Goal: Information Seeking & Learning: Learn about a topic

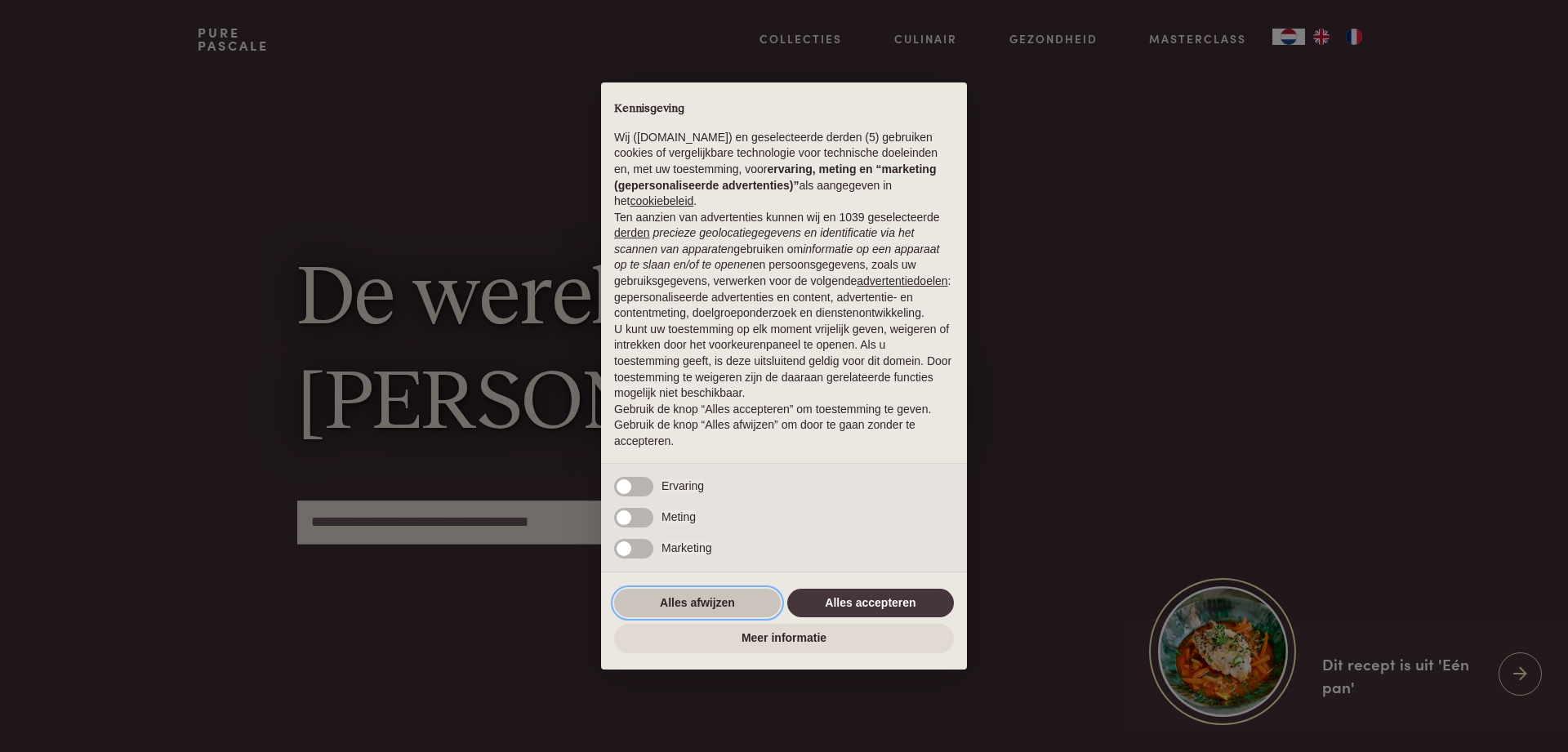
click at [717, 596] on button "Alles afwijzen" at bounding box center [697, 603] width 167 height 30
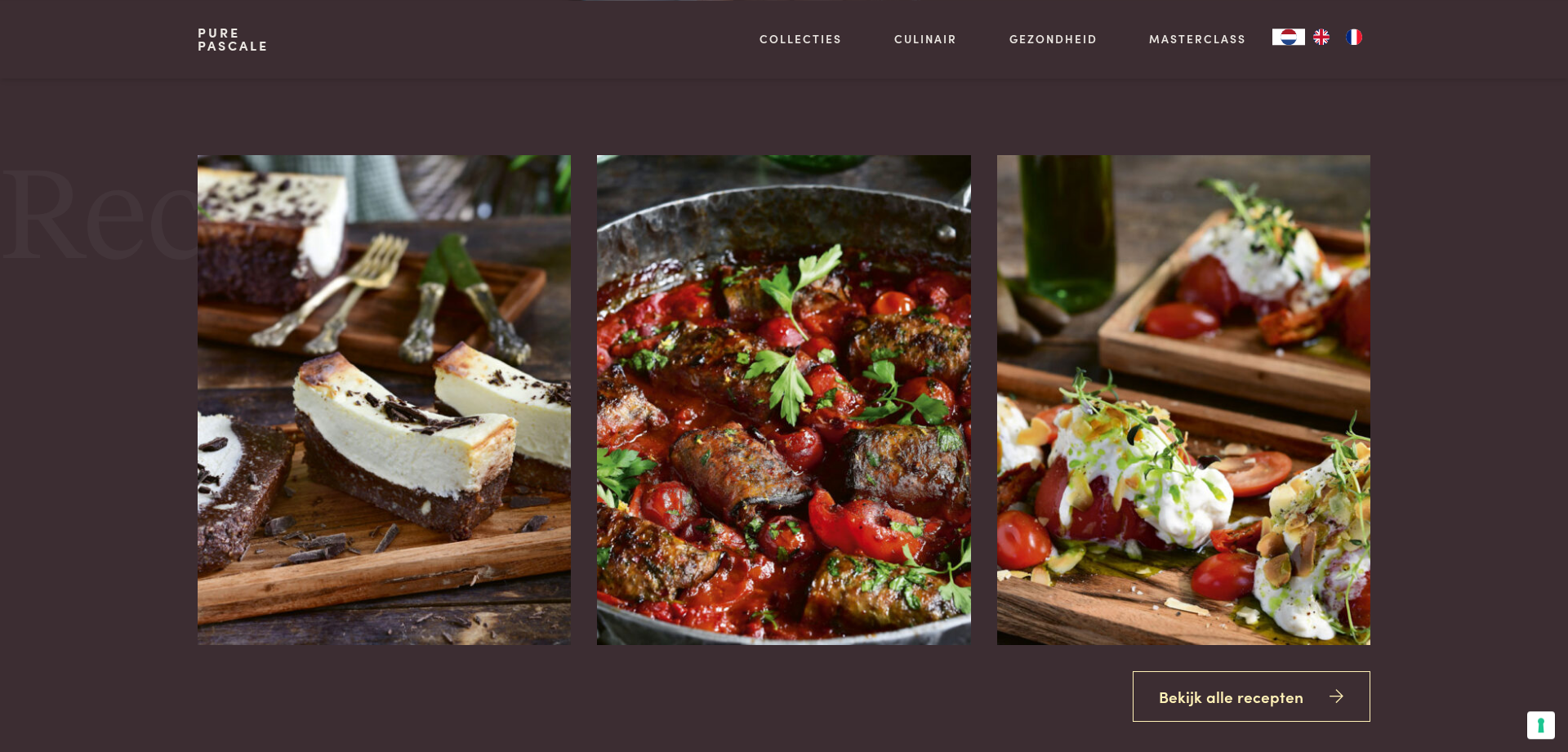
scroll to position [2307, 0]
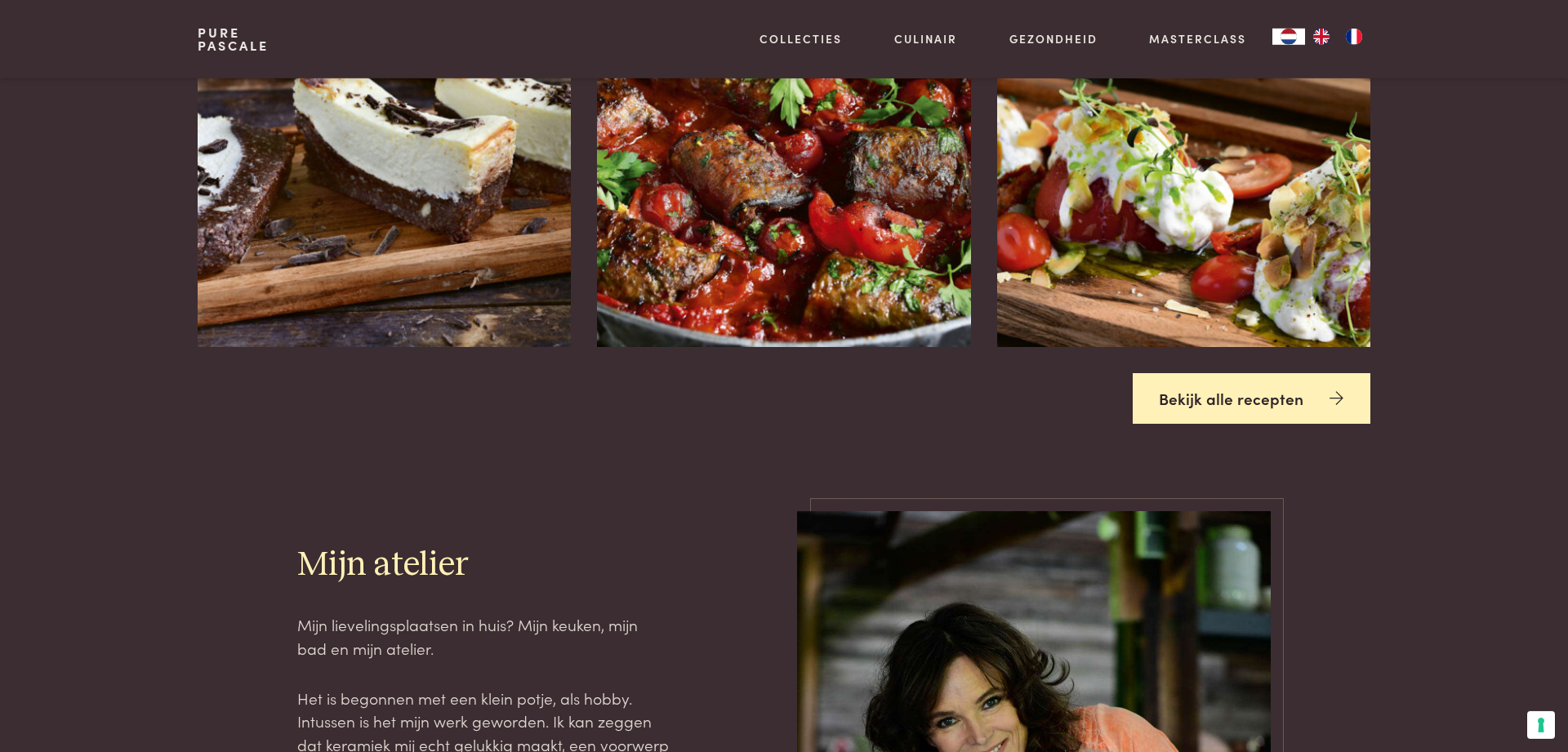
click at [1290, 395] on link "Bekijk alle recepten" at bounding box center [1252, 398] width 239 height 51
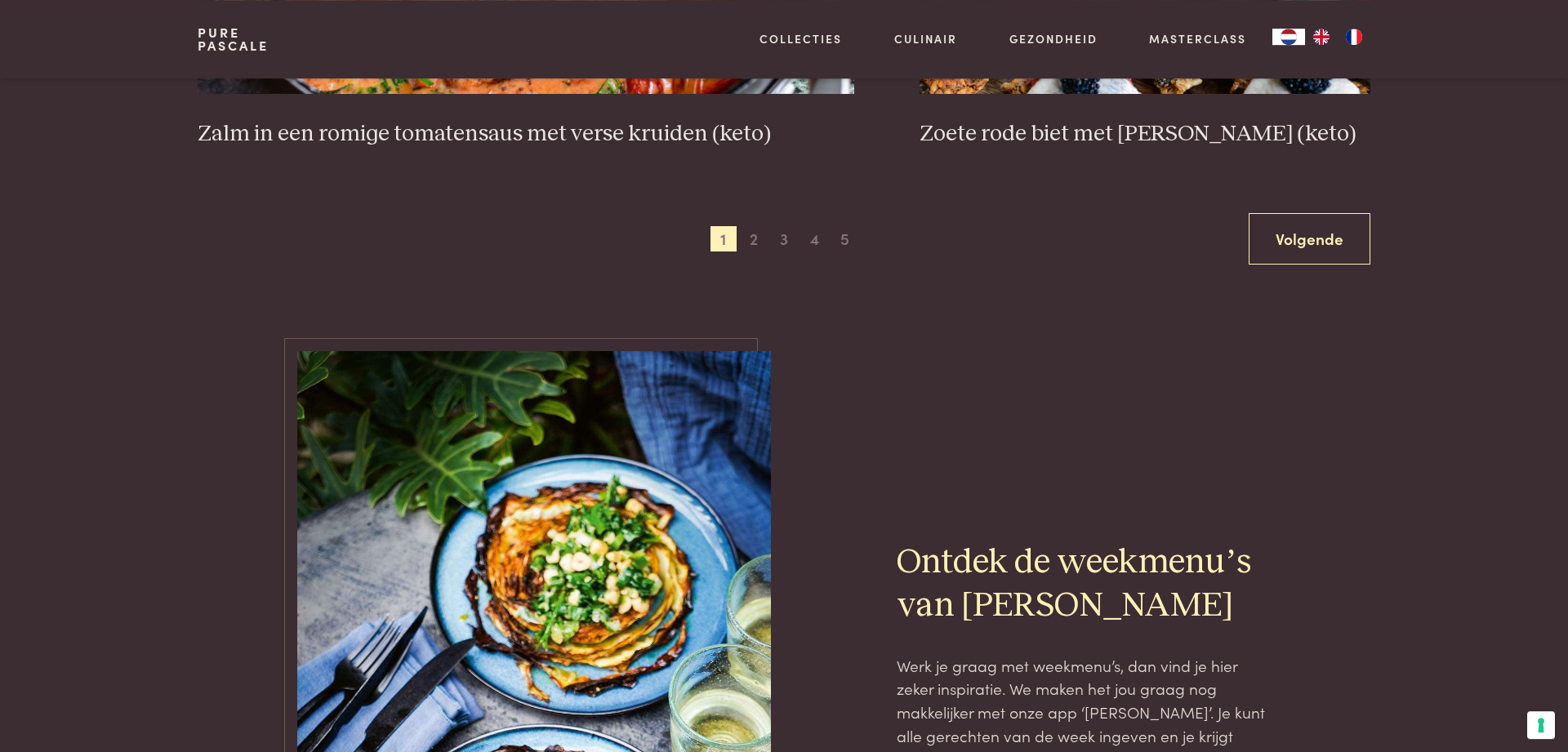
scroll to position [3228, 0]
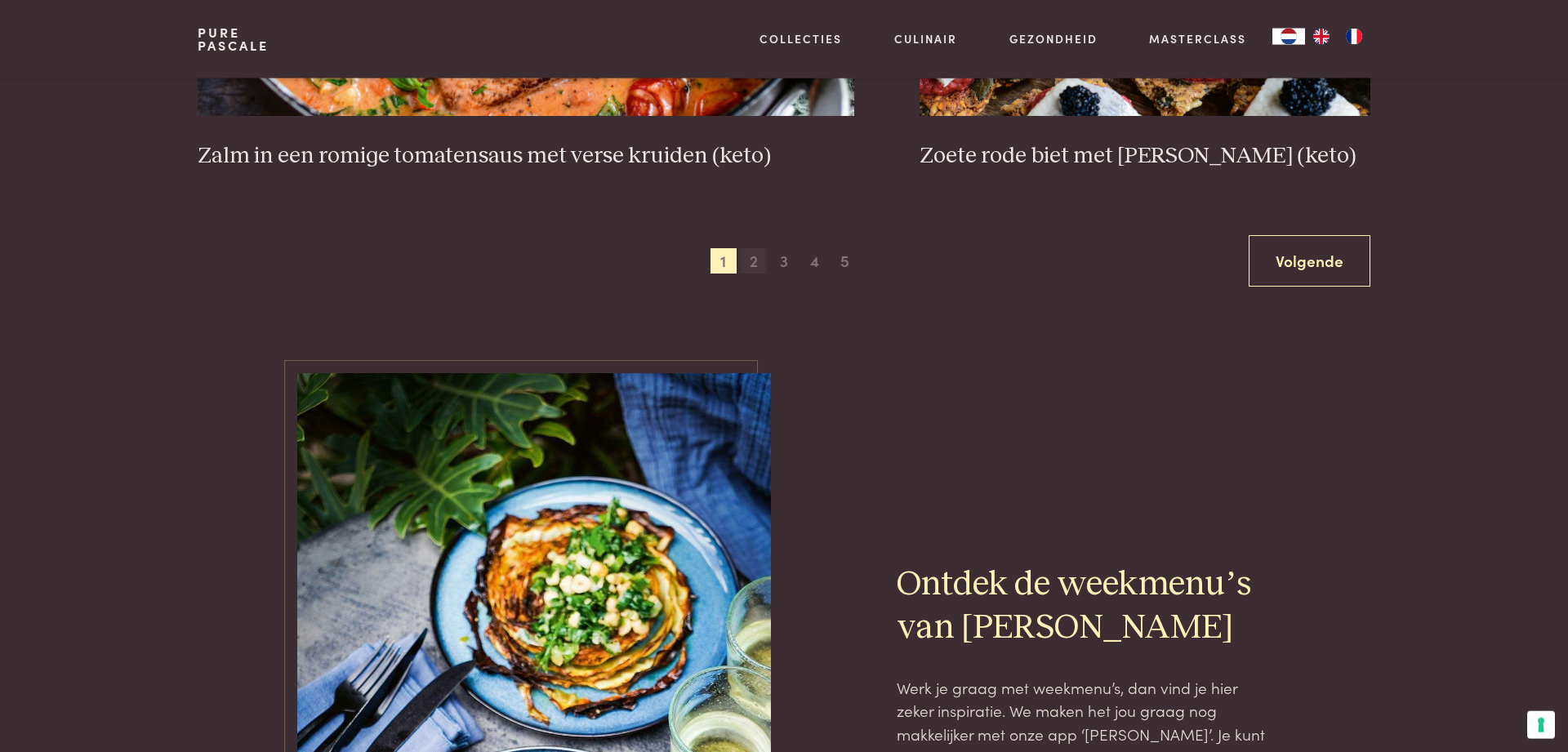
click at [748, 254] on span "2" at bounding box center [753, 261] width 26 height 26
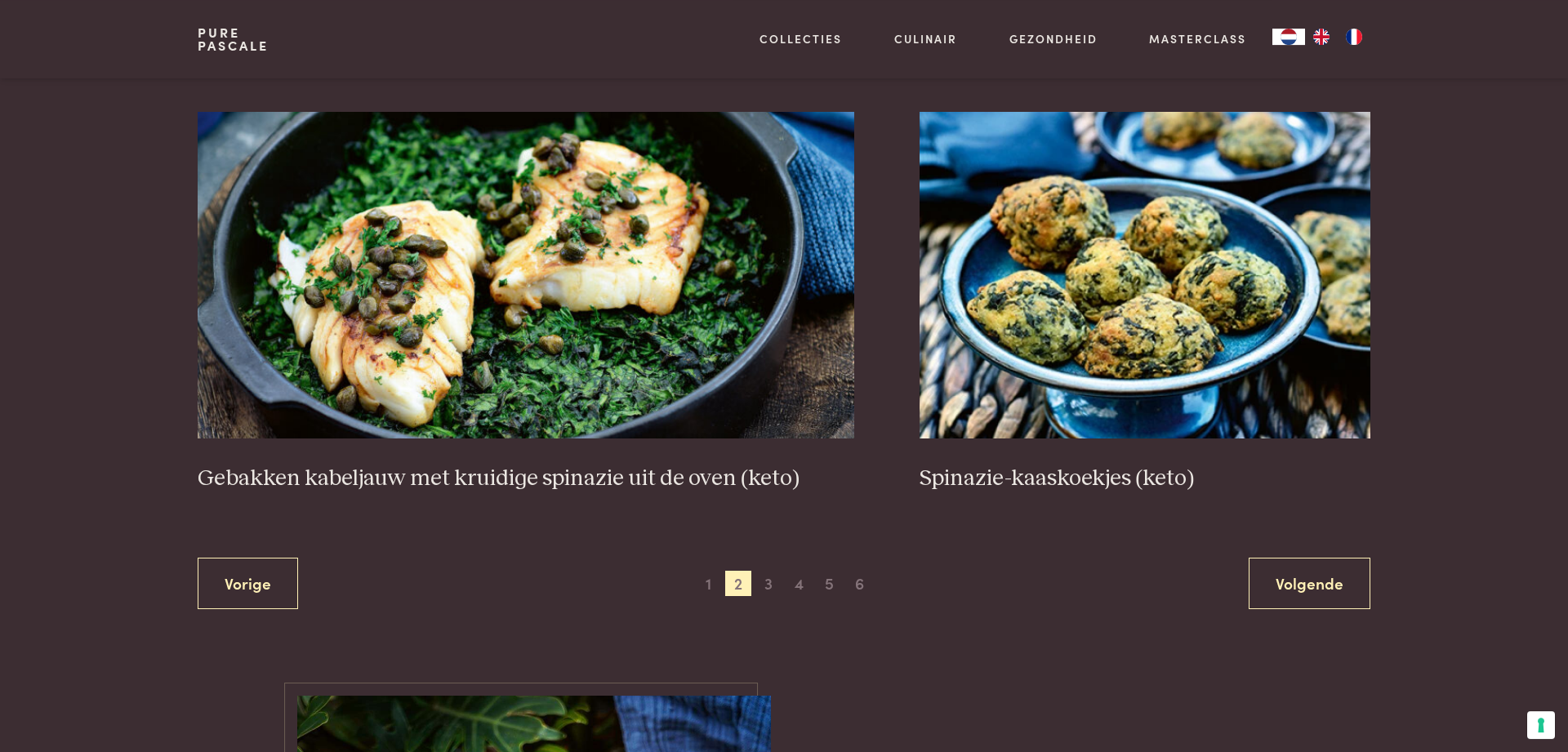
scroll to position [2922, 0]
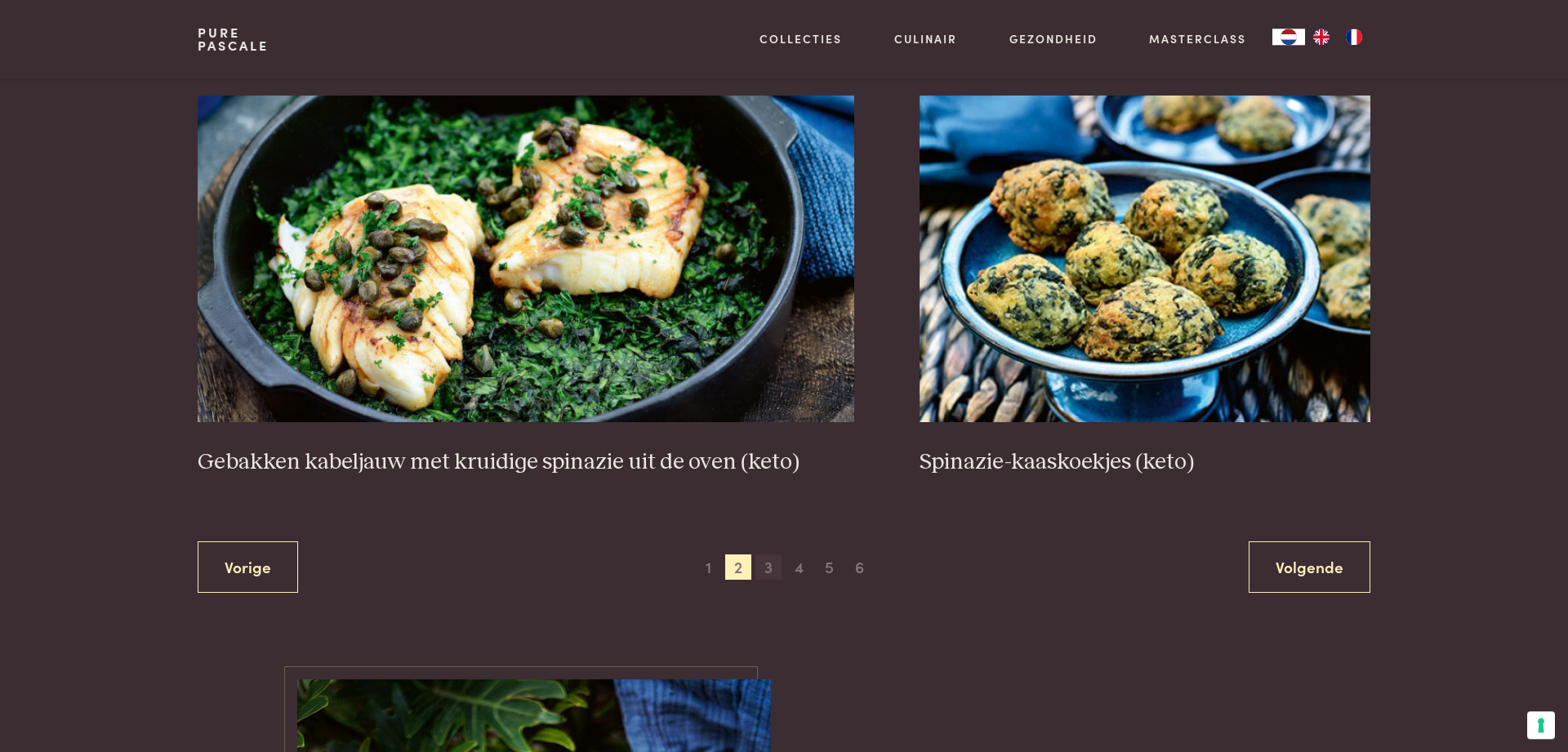
click at [774, 570] on span "3" at bounding box center [768, 567] width 26 height 26
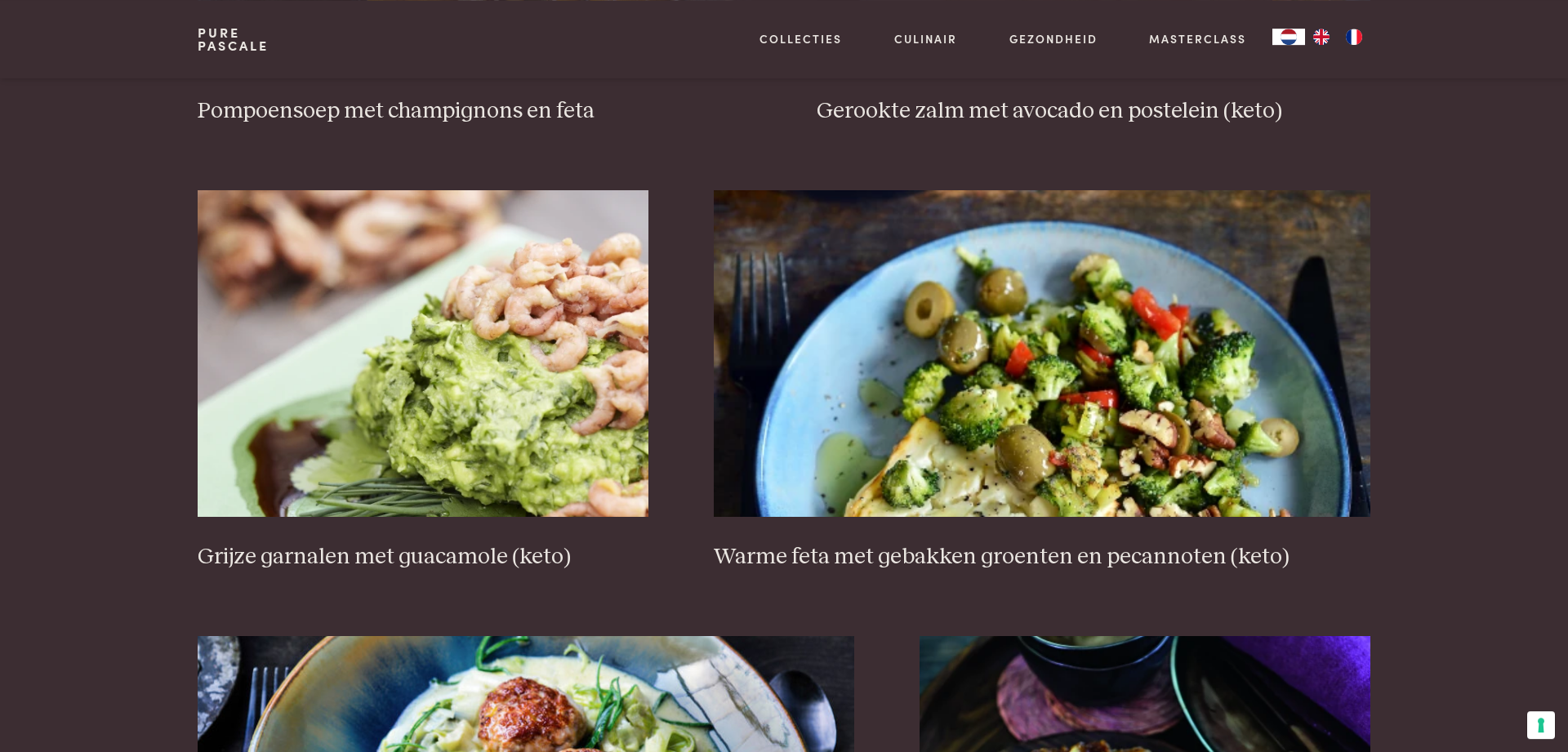
scroll to position [2593, 0]
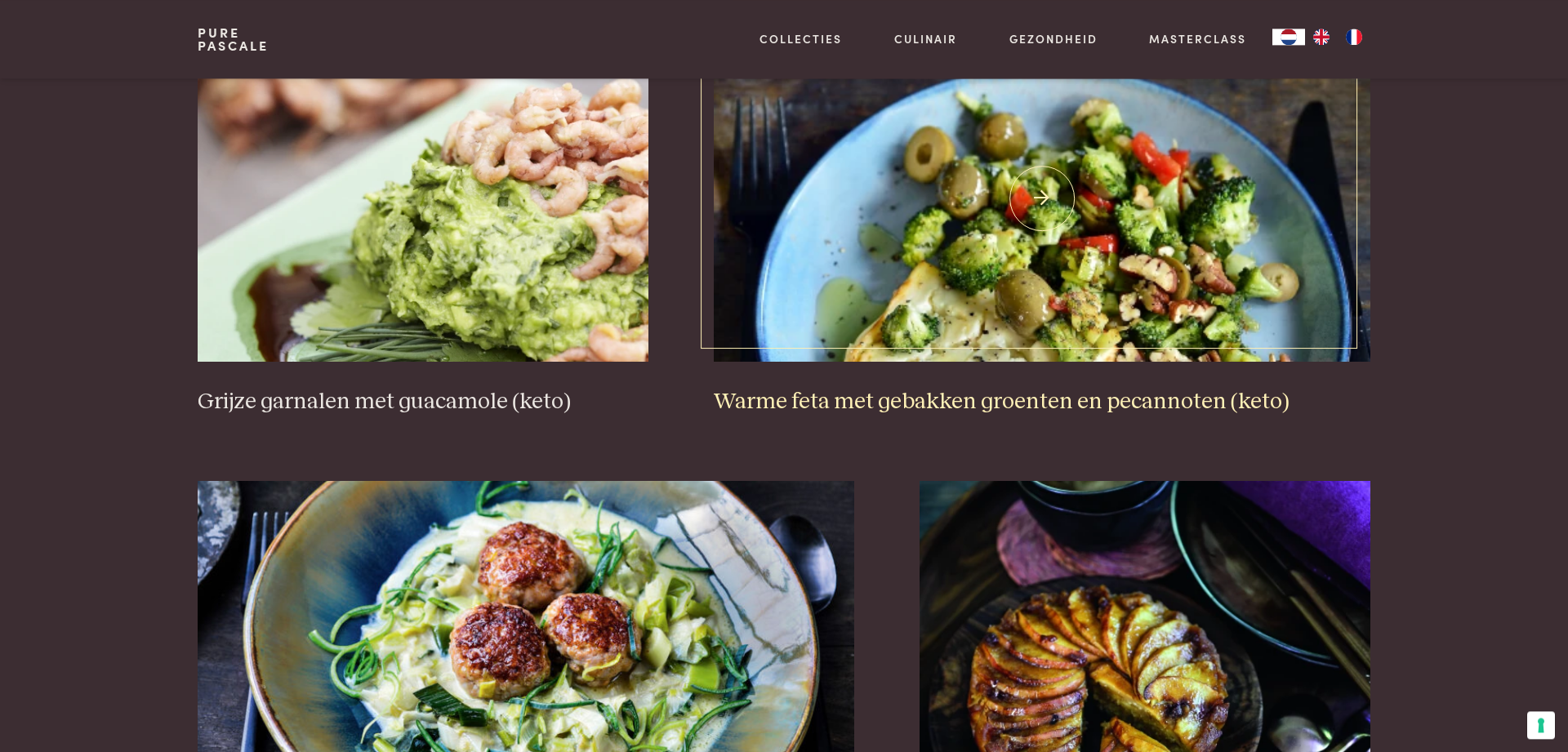
click at [903, 399] on h3 "Warme feta met gebakken groenten en pecannoten (keto)" at bounding box center [1042, 402] width 658 height 29
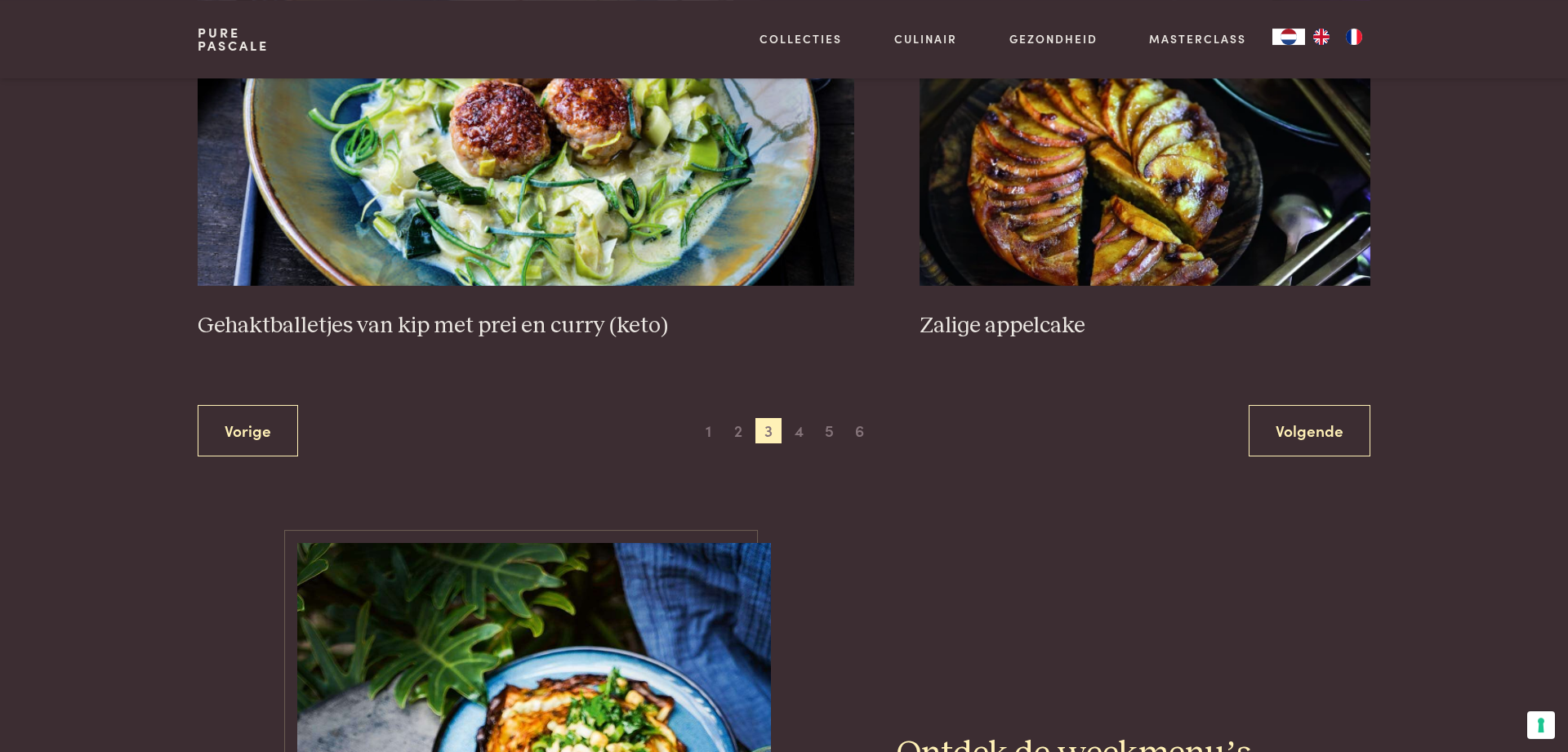
scroll to position [3123, 0]
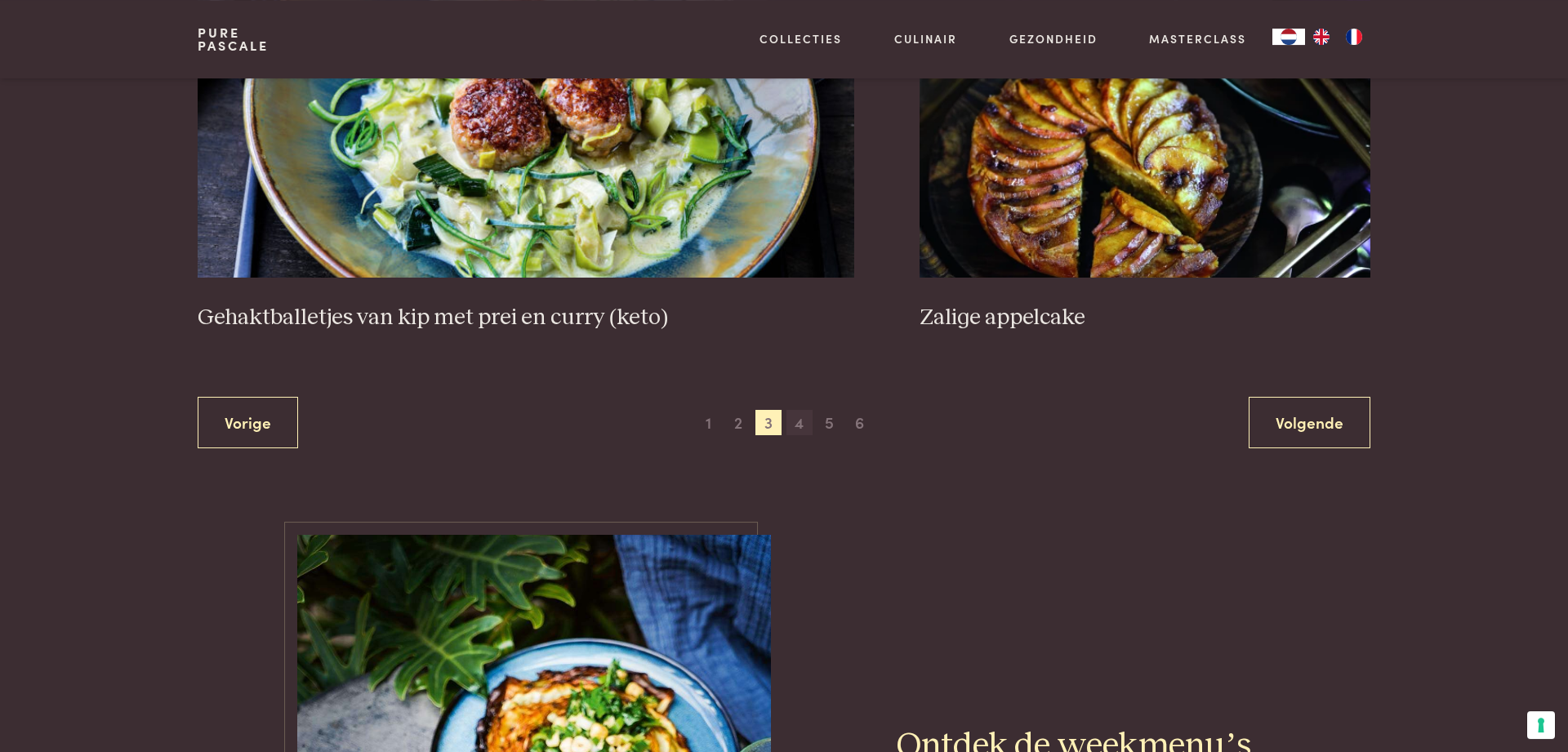
click at [808, 423] on span "4" at bounding box center [798, 423] width 26 height 26
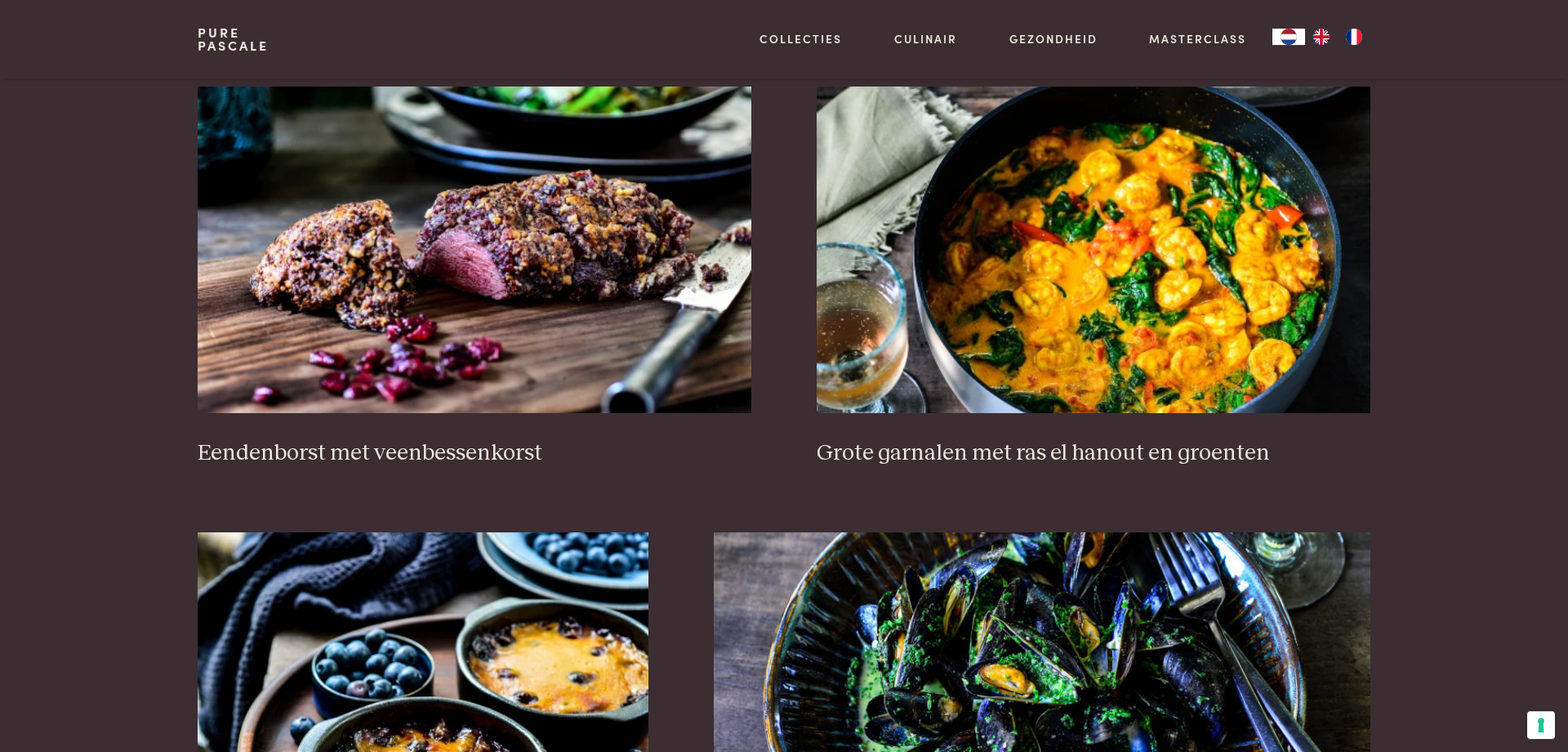
scroll to position [560, 0]
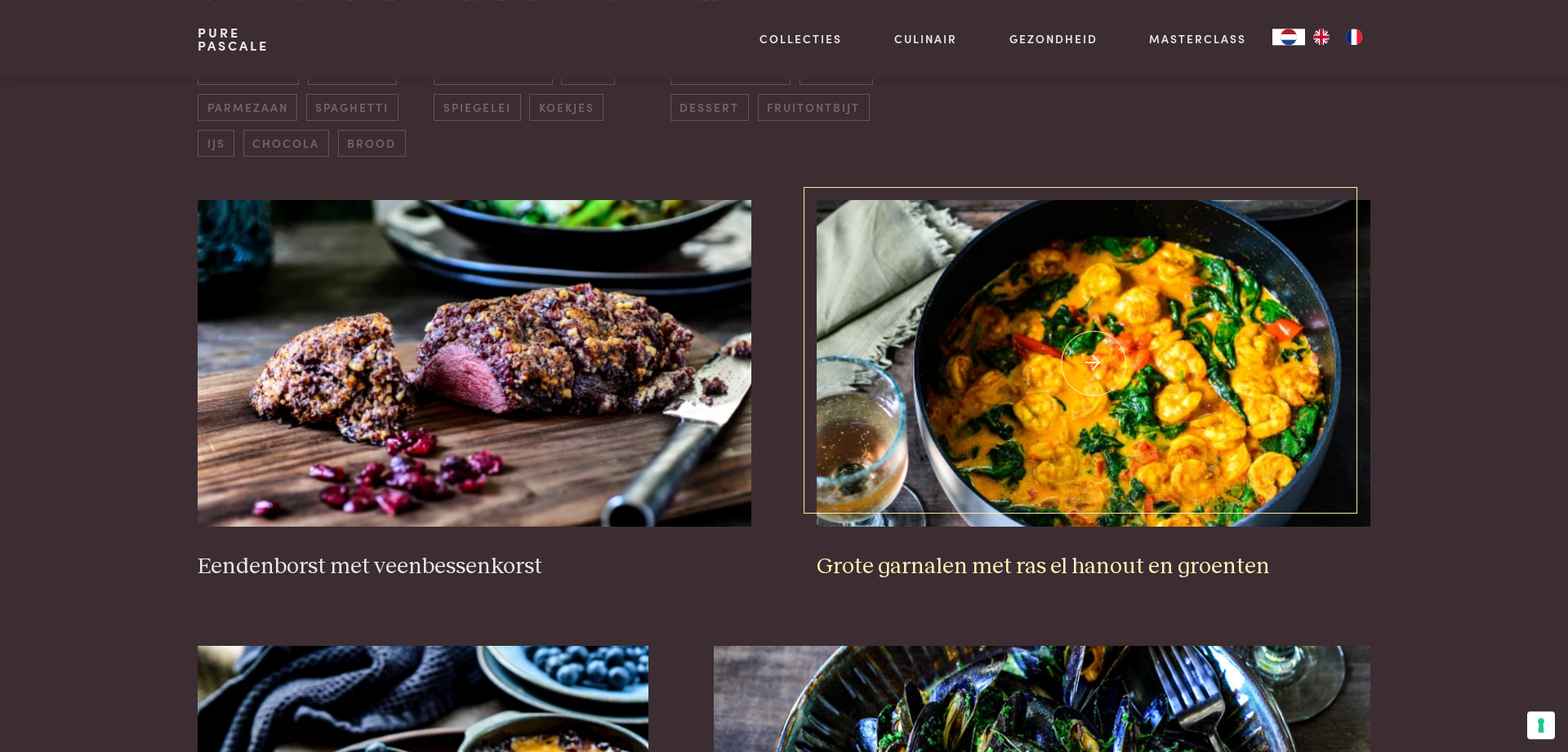
click at [975, 566] on h3 "Grote garnalen met ras el hanout en groenten" at bounding box center [1093, 567] width 554 height 29
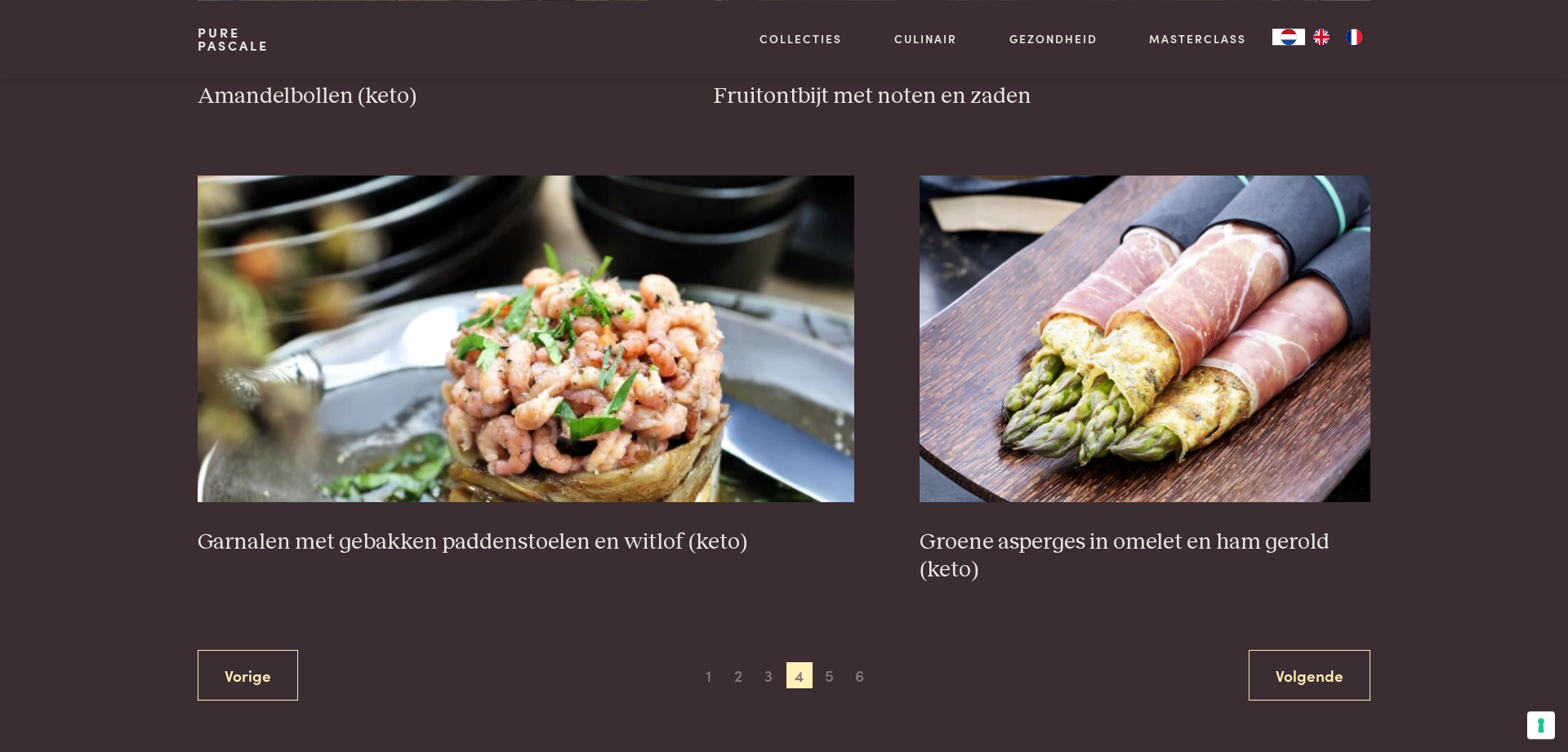
scroll to position [2858, 0]
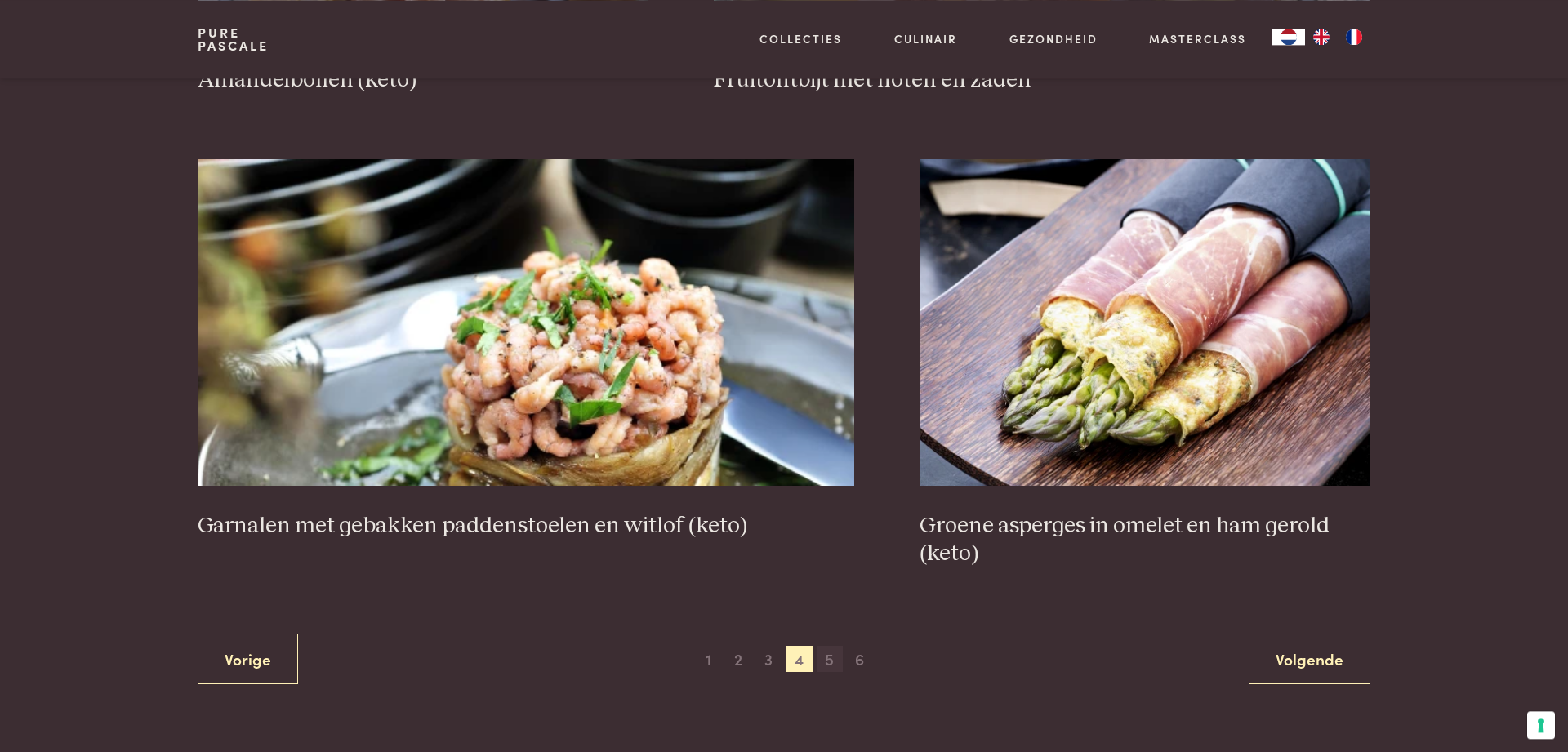
click at [827, 660] on span "5" at bounding box center [829, 659] width 26 height 26
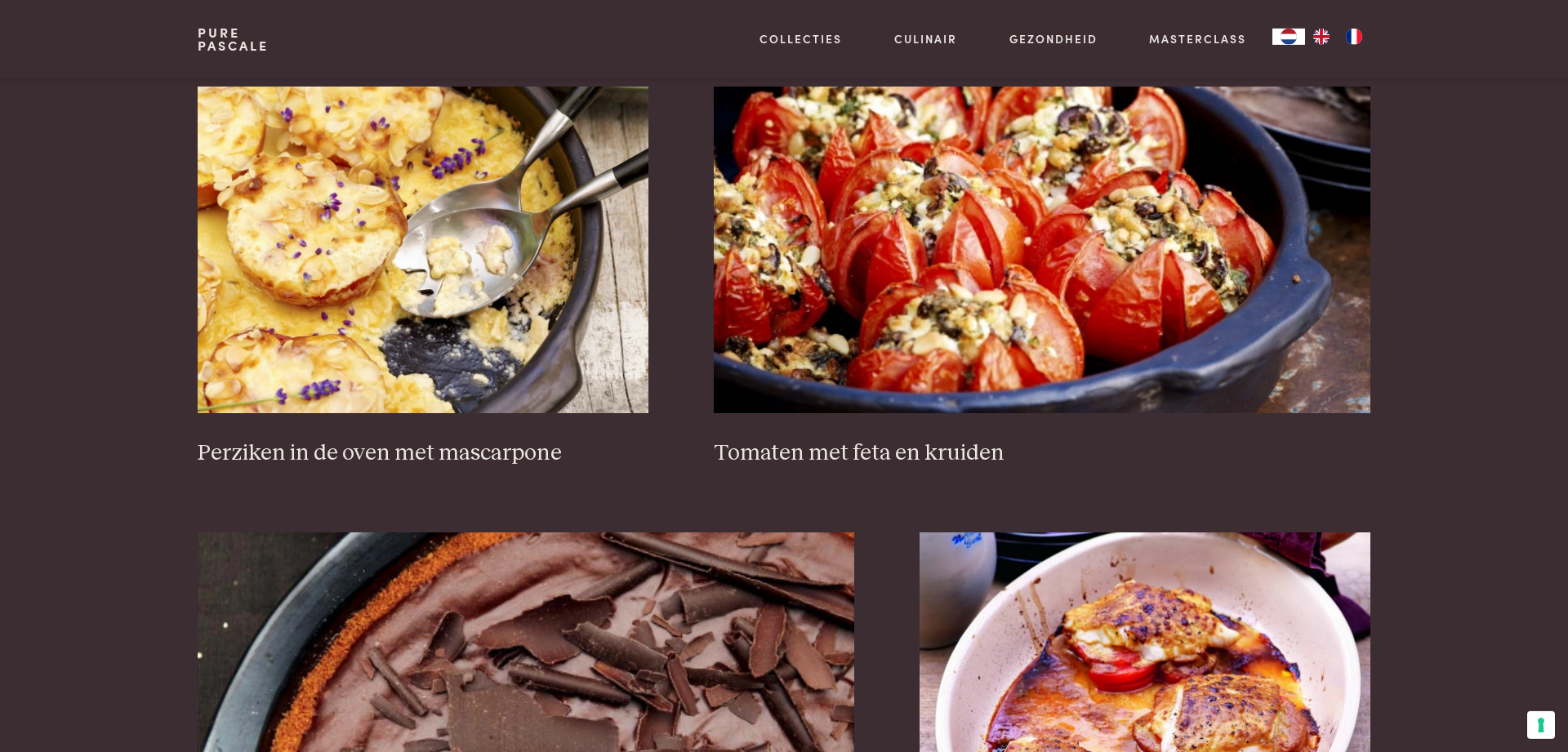
scroll to position [2437, 0]
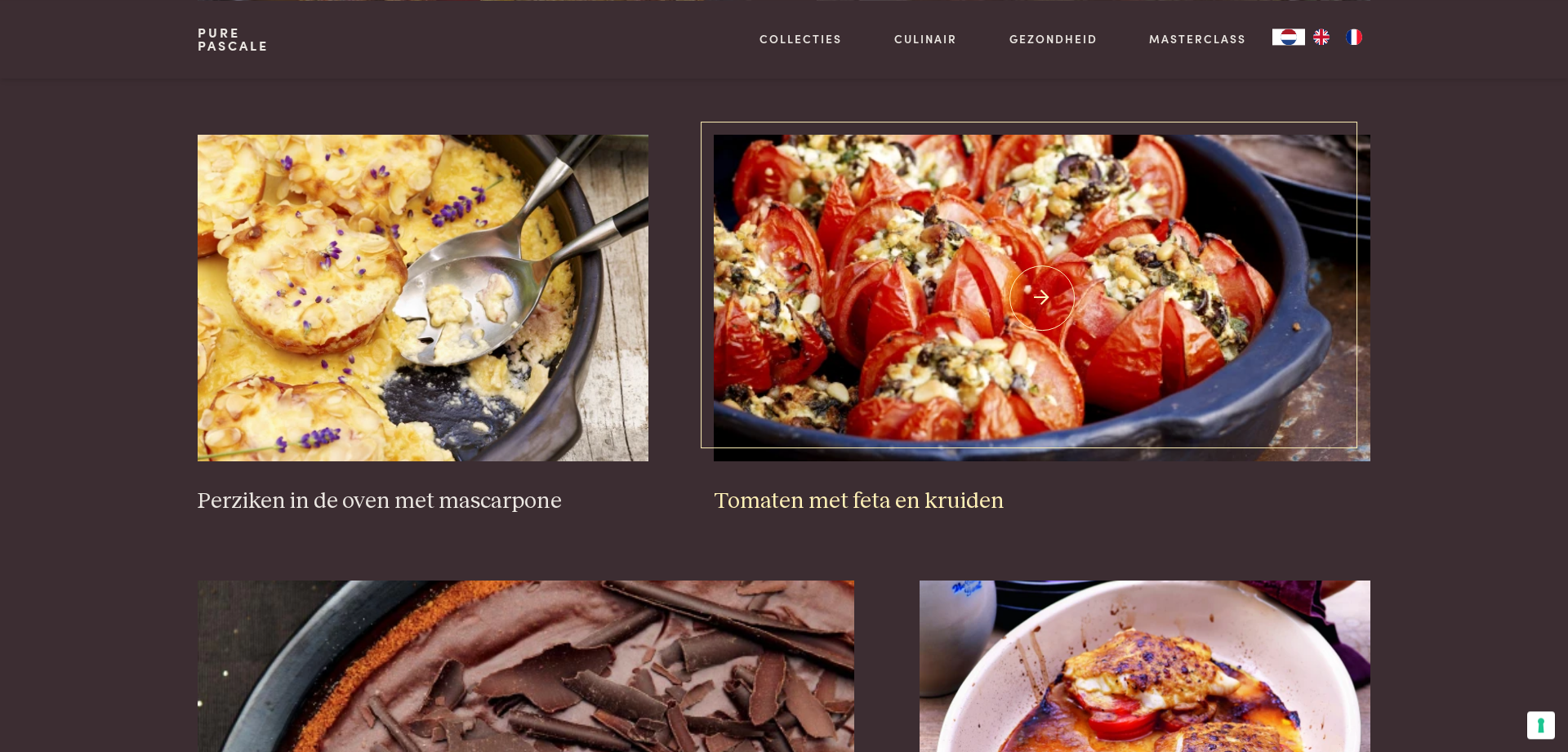
click at [823, 499] on h3 "Tomaten met feta en kruiden" at bounding box center [1042, 502] width 658 height 29
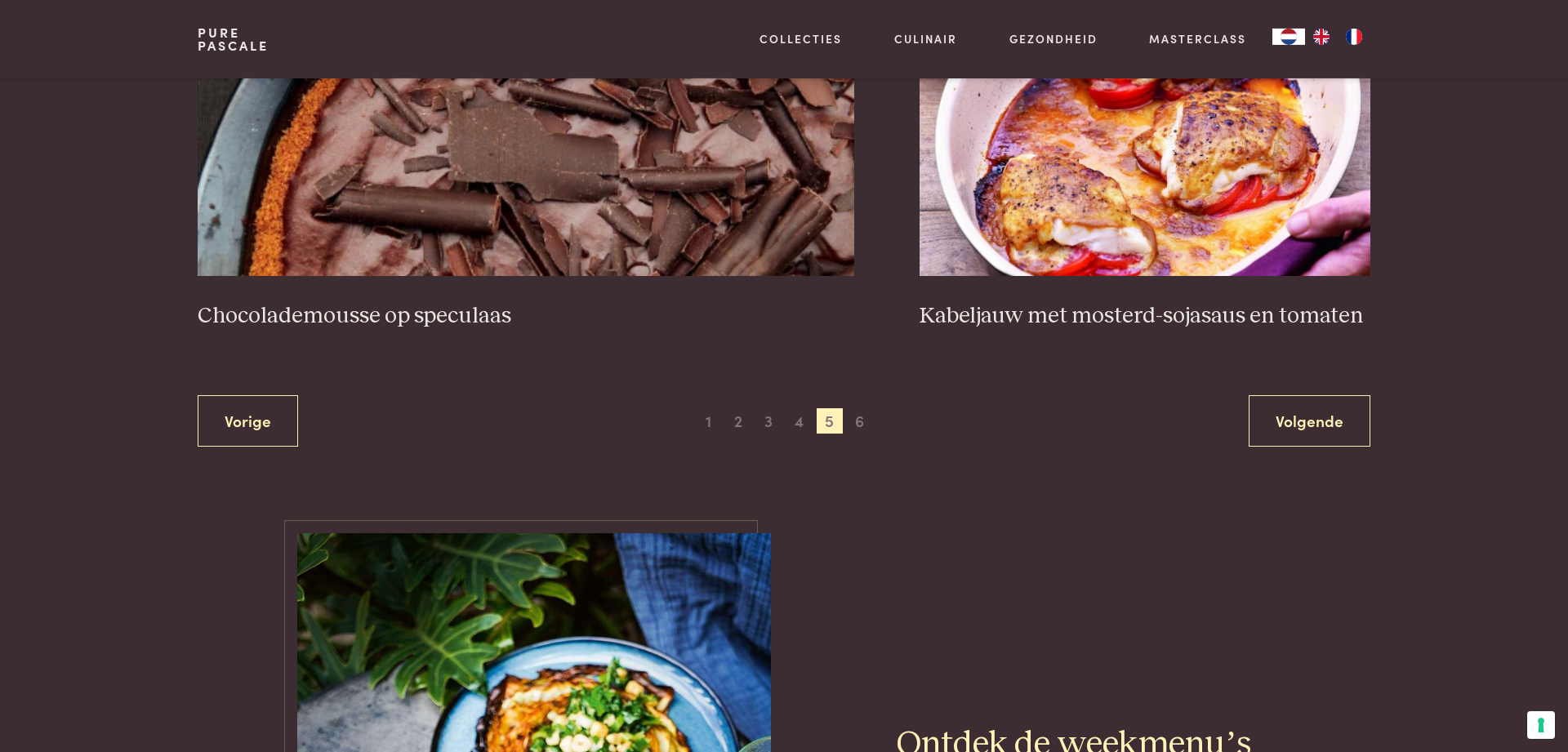
scroll to position [3020, 0]
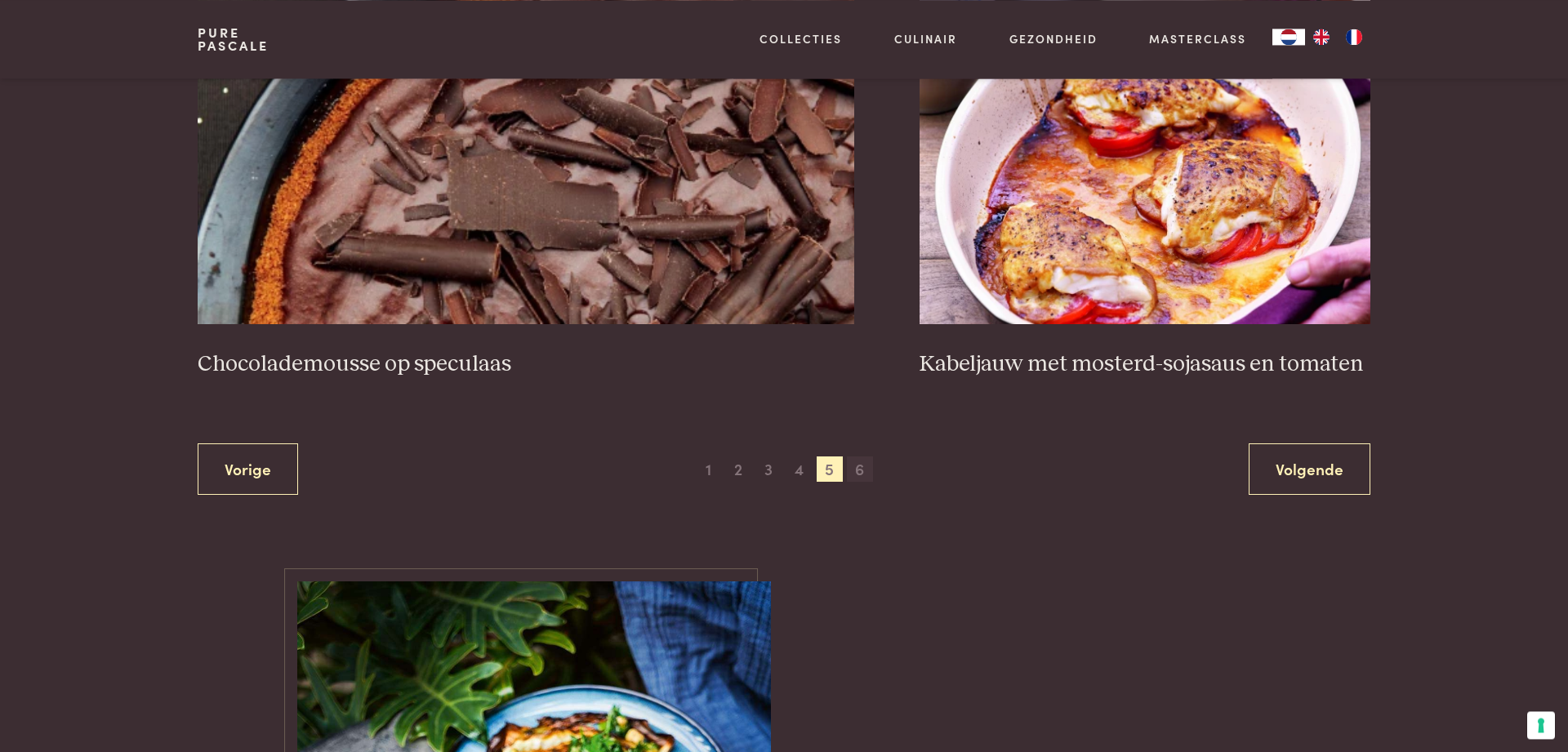
click at [856, 475] on span "6" at bounding box center [859, 469] width 26 height 26
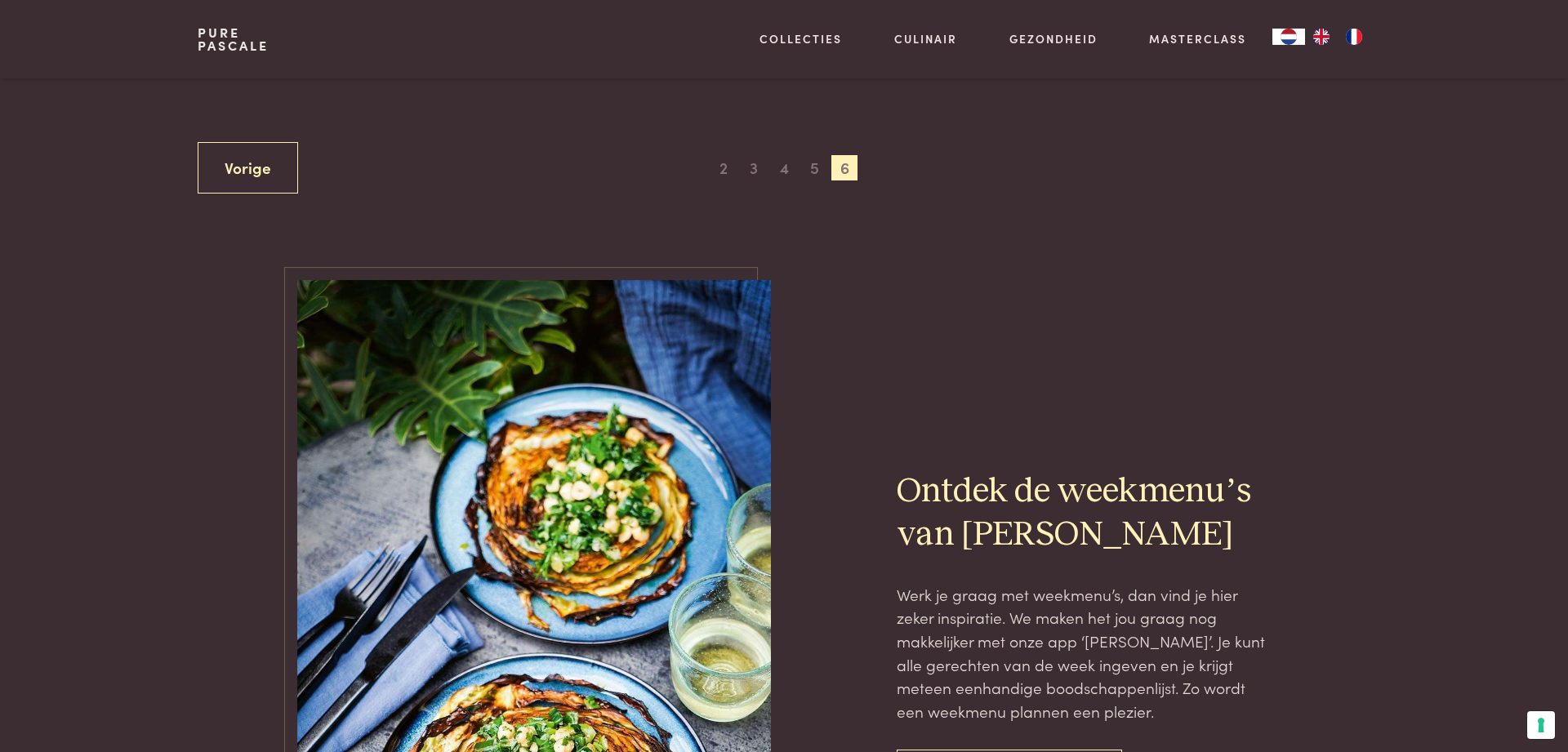
scroll to position [1504, 0]
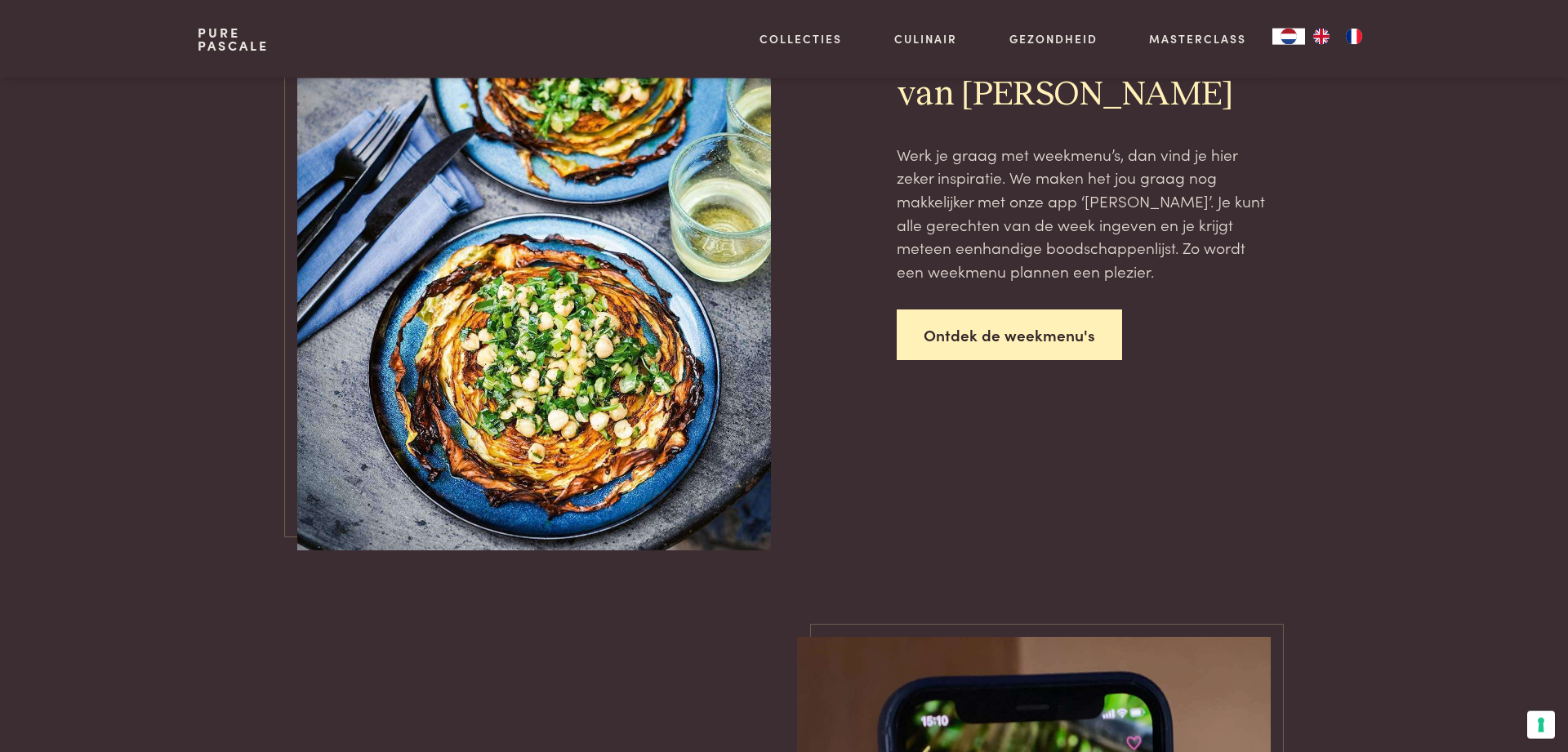
click at [966, 335] on link "Ontdek de weekmenu's" at bounding box center [1009, 334] width 225 height 51
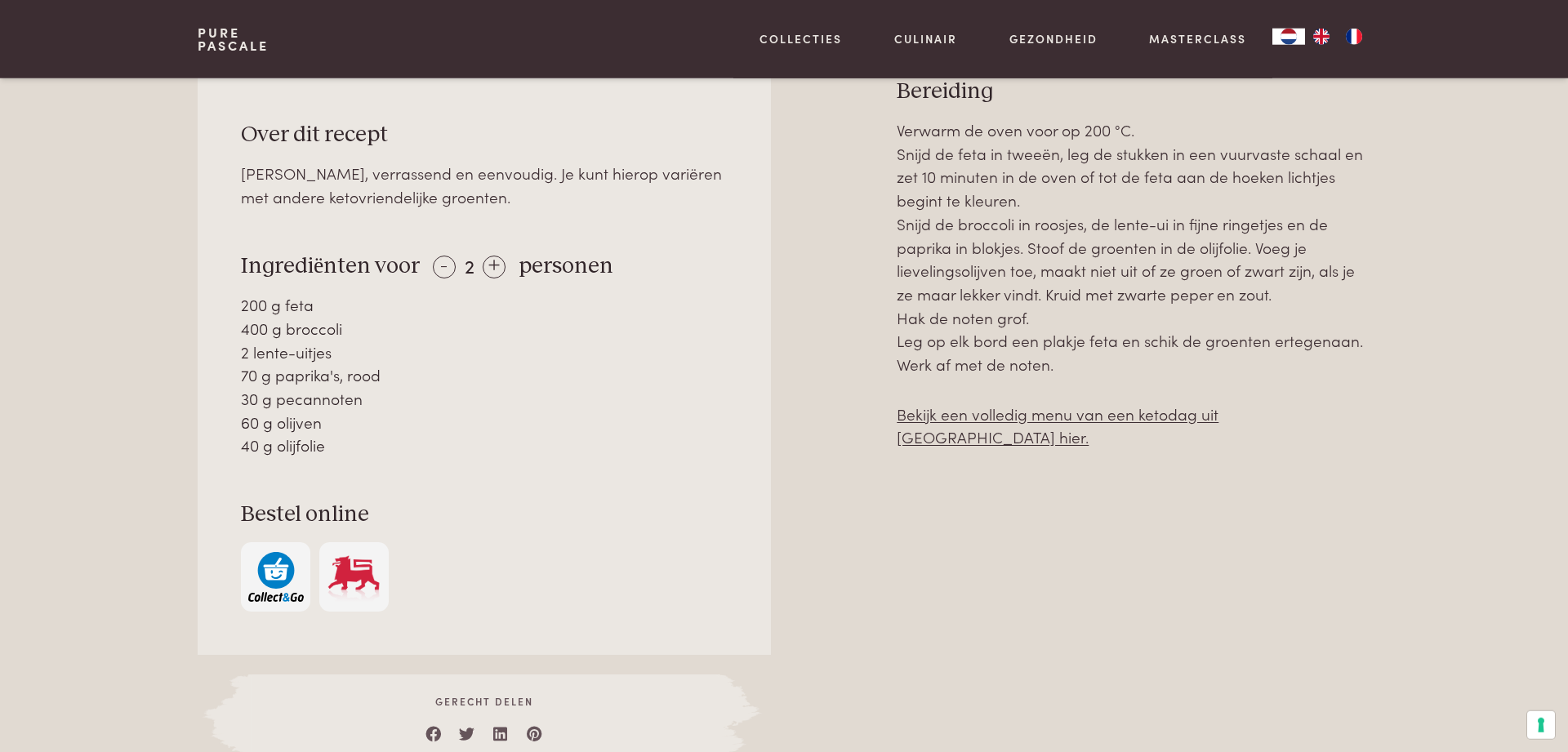
scroll to position [808, 0]
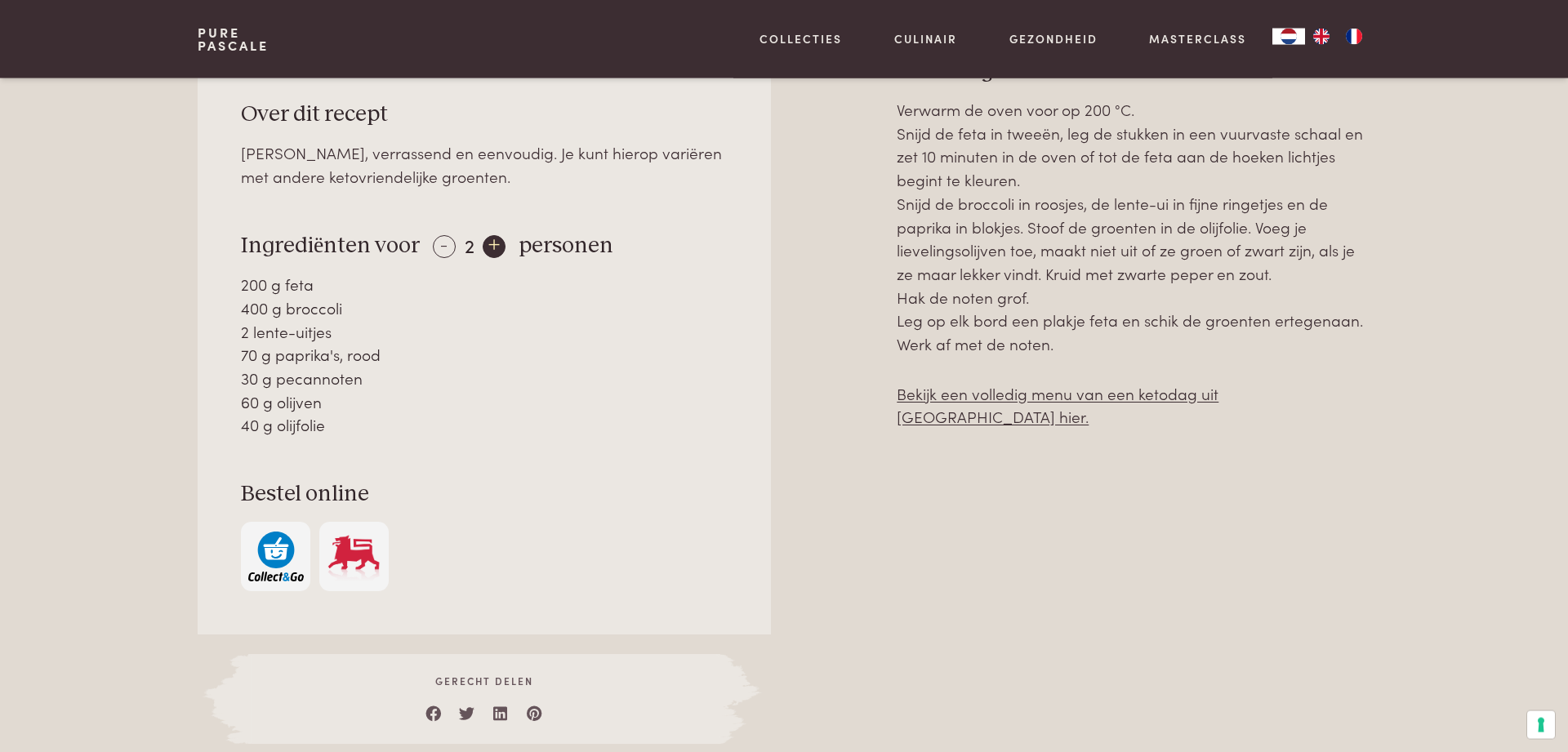
click at [501, 244] on div "+" at bounding box center [494, 246] width 23 height 23
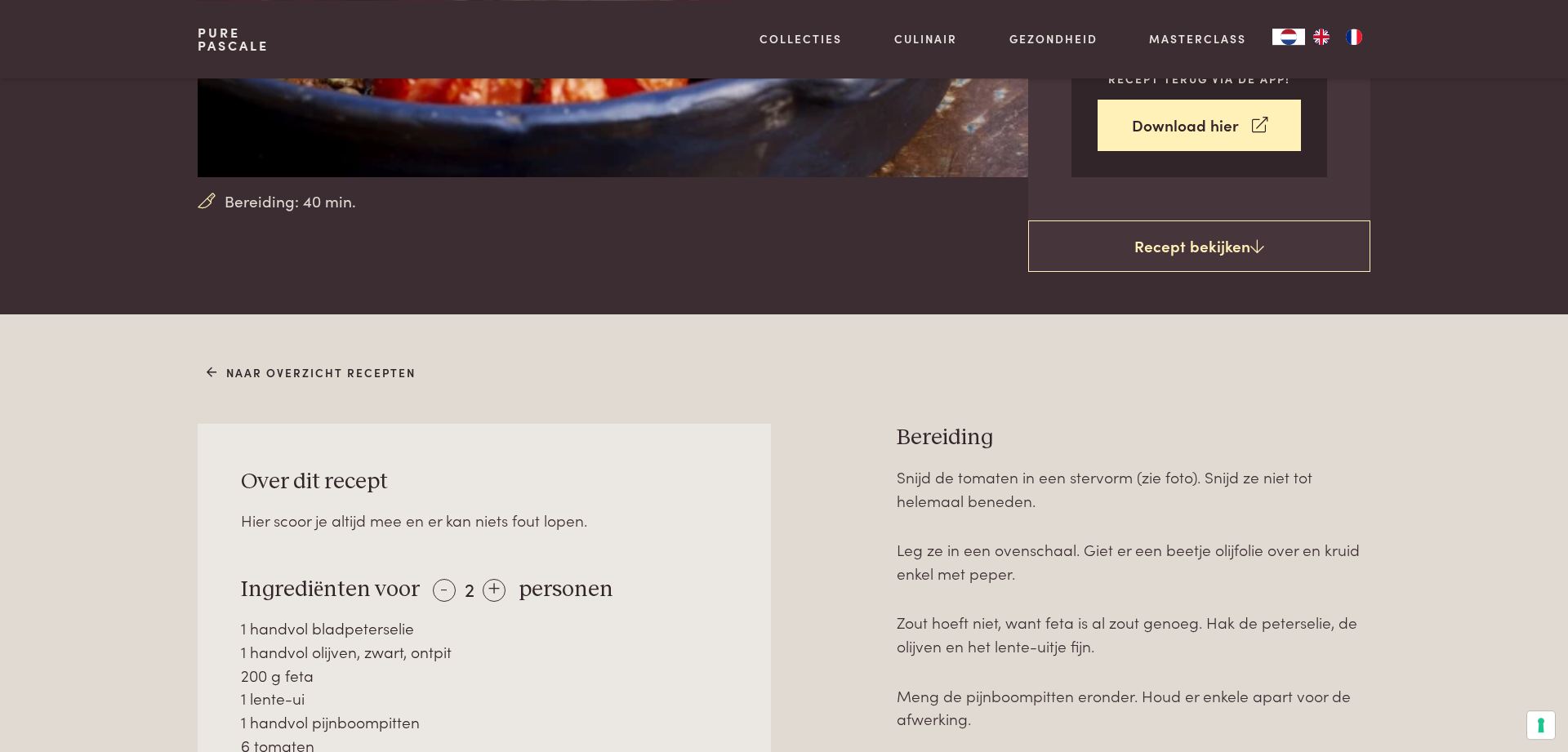
scroll to position [497, 0]
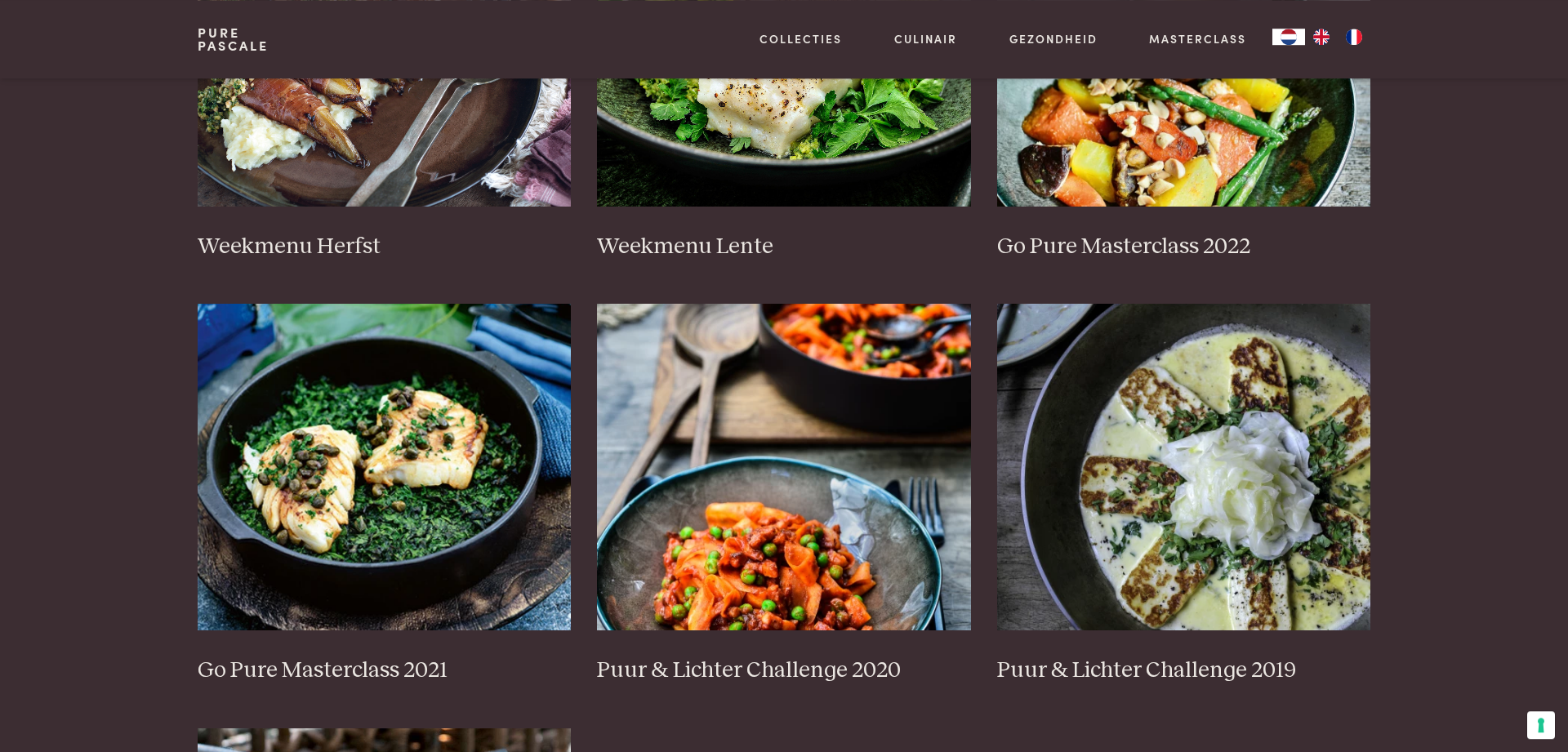
scroll to position [707, 0]
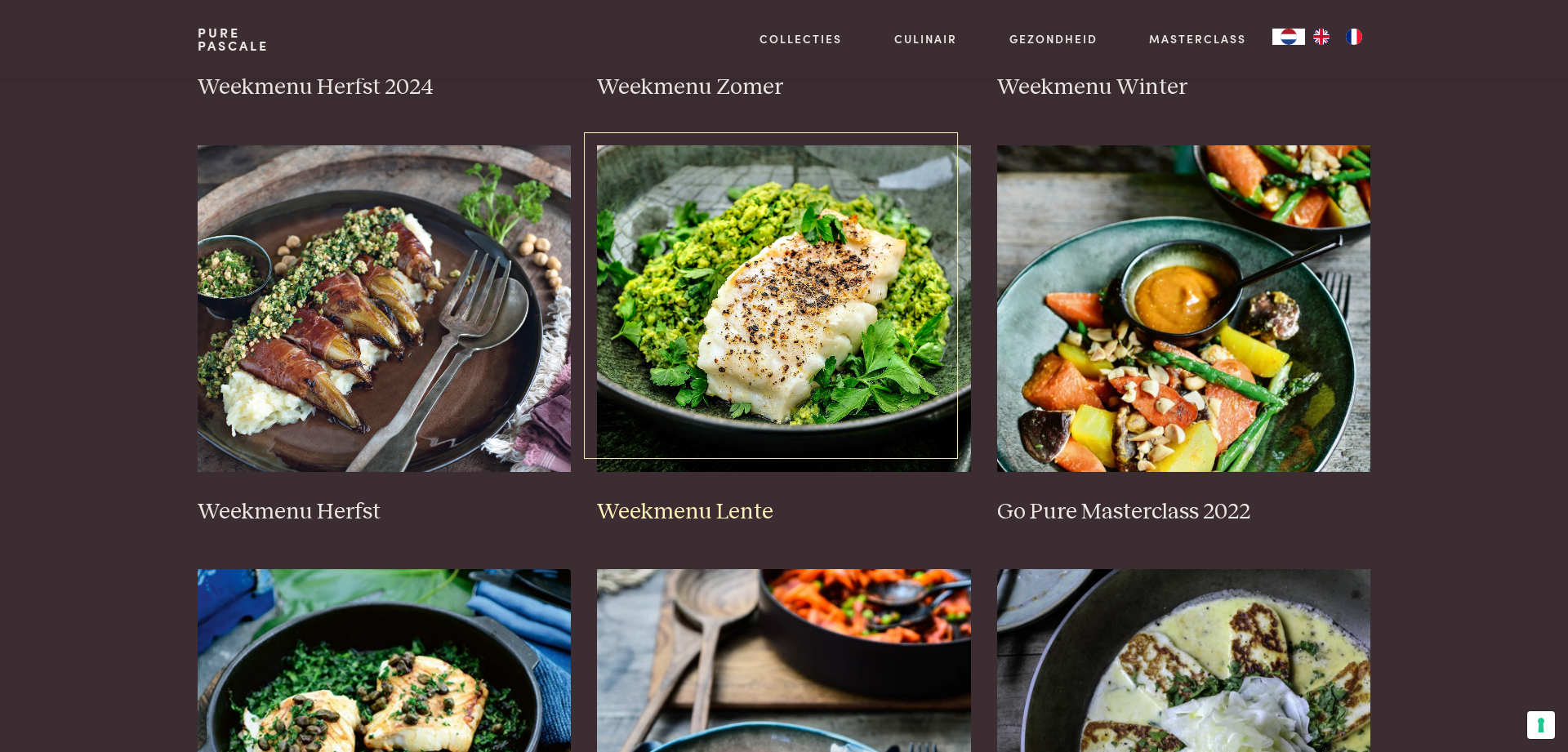
click at [678, 421] on img at bounding box center [784, 308] width 374 height 326
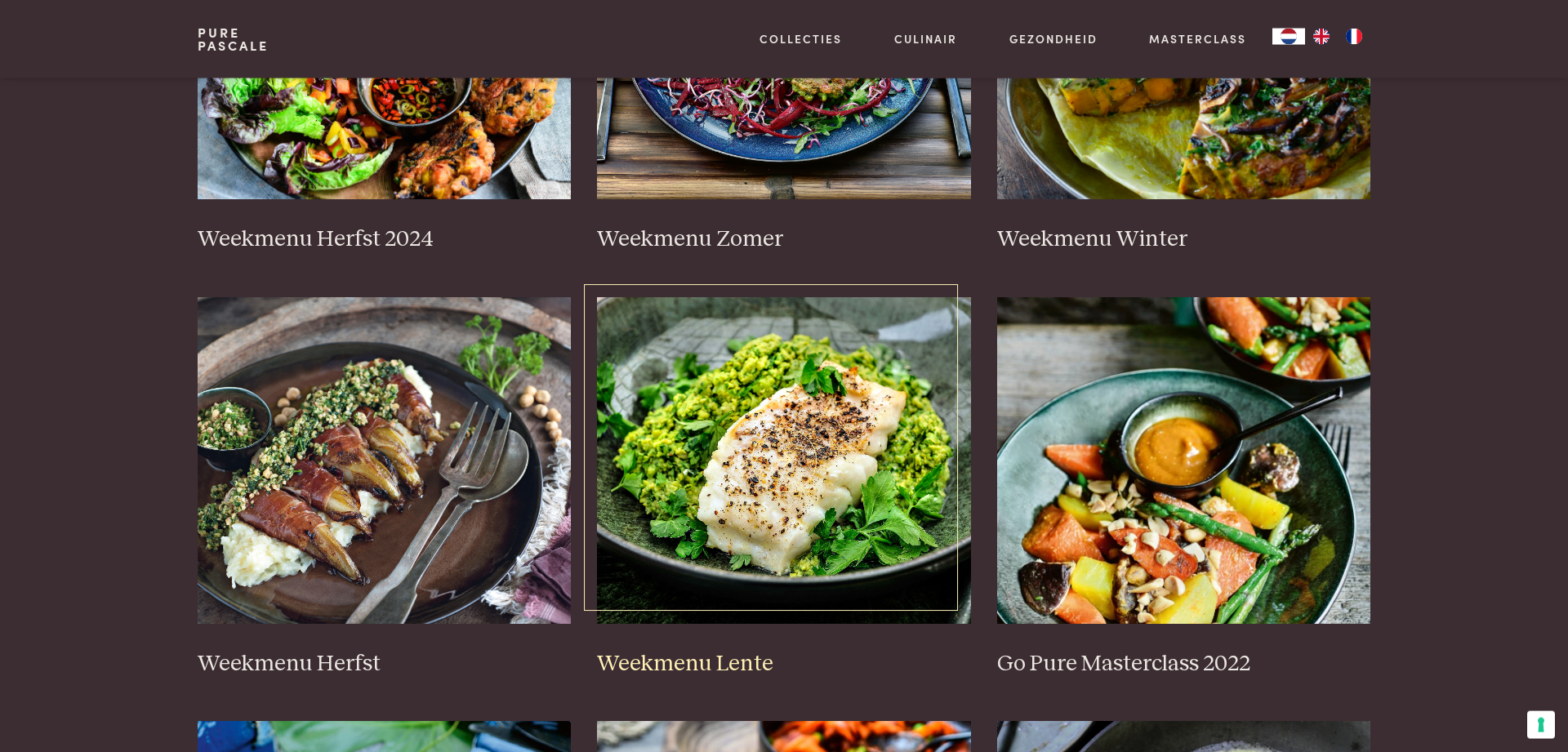
scroll to position [543, 0]
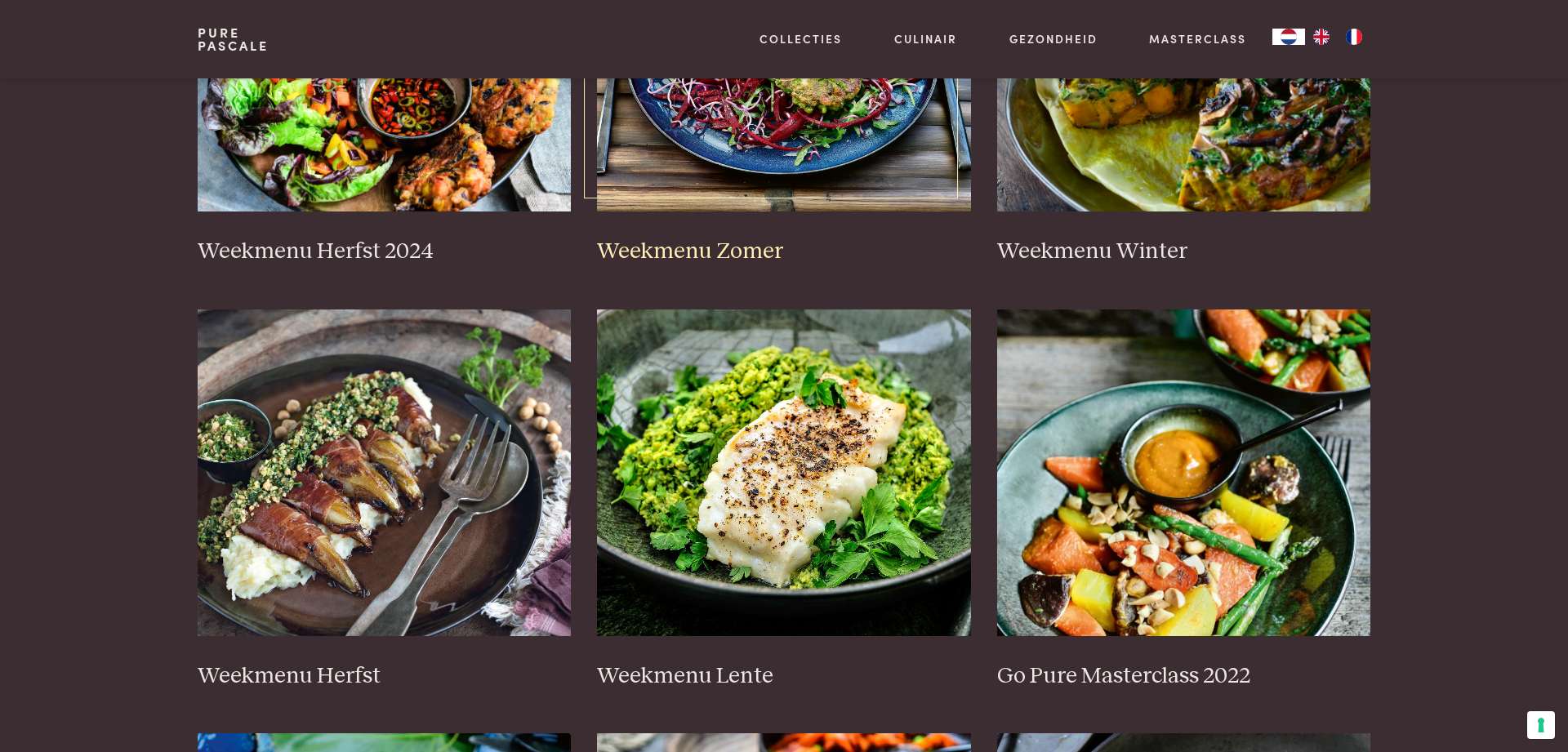
click at [702, 247] on h3 "Weekmenu Zomer" at bounding box center [784, 252] width 374 height 29
